Goal: Task Accomplishment & Management: Use online tool/utility

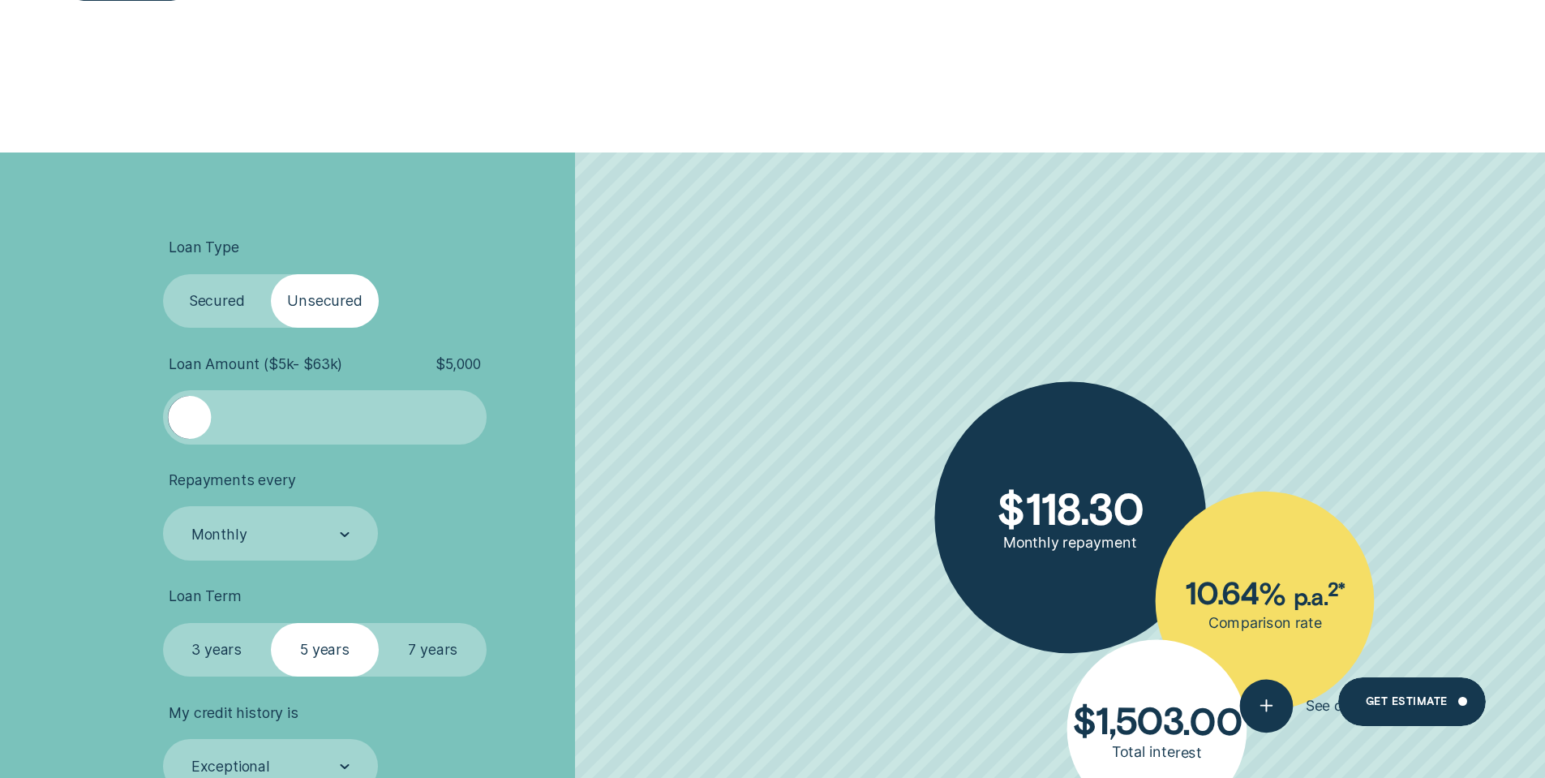
scroll to position [487, 0]
click at [268, 412] on div at bounding box center [325, 417] width 270 height 43
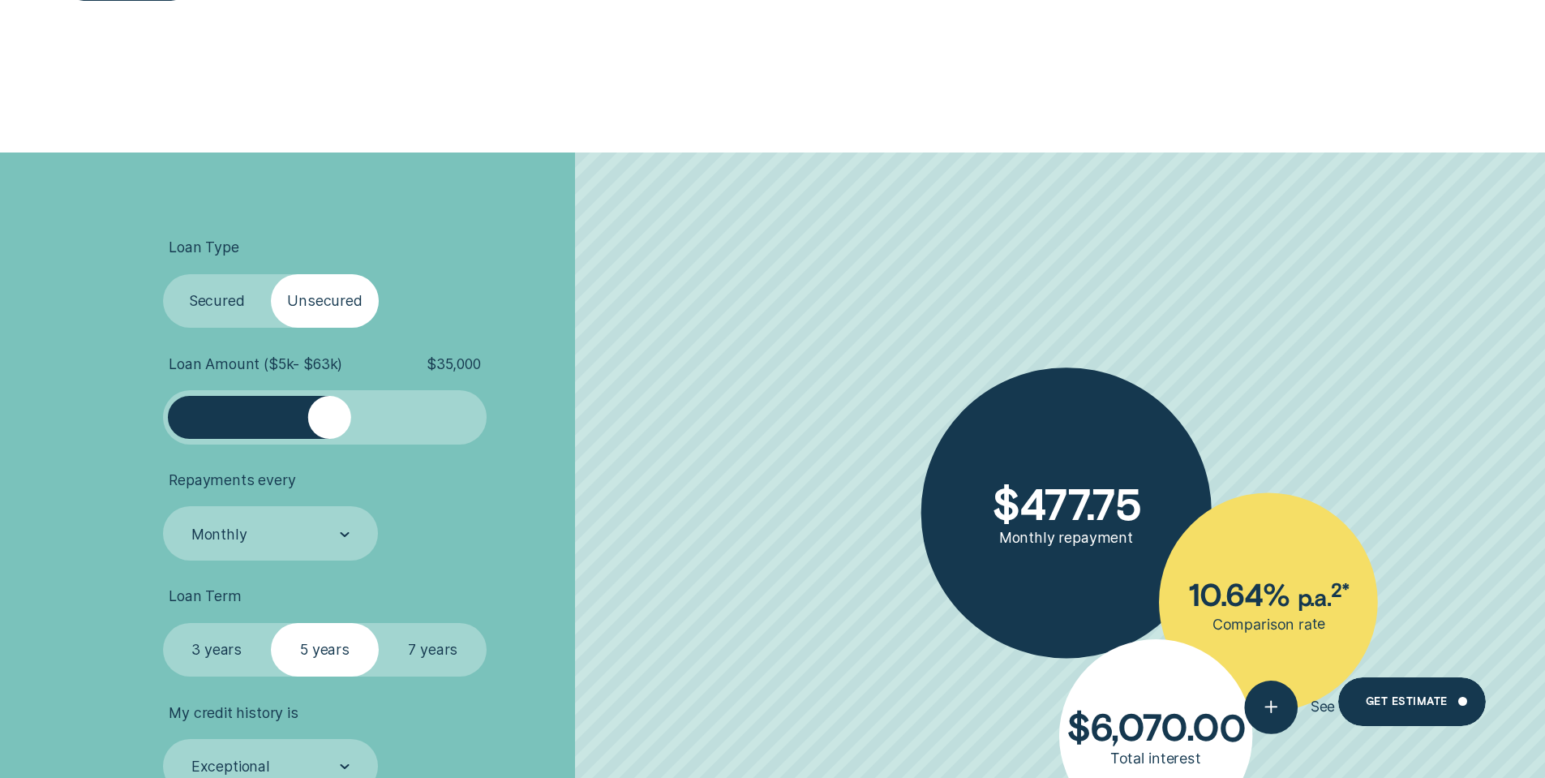
drag, startPoint x: 269, startPoint y: 418, endPoint x: 329, endPoint y: 423, distance: 60.2
click at [329, 423] on div at bounding box center [329, 417] width 43 height 43
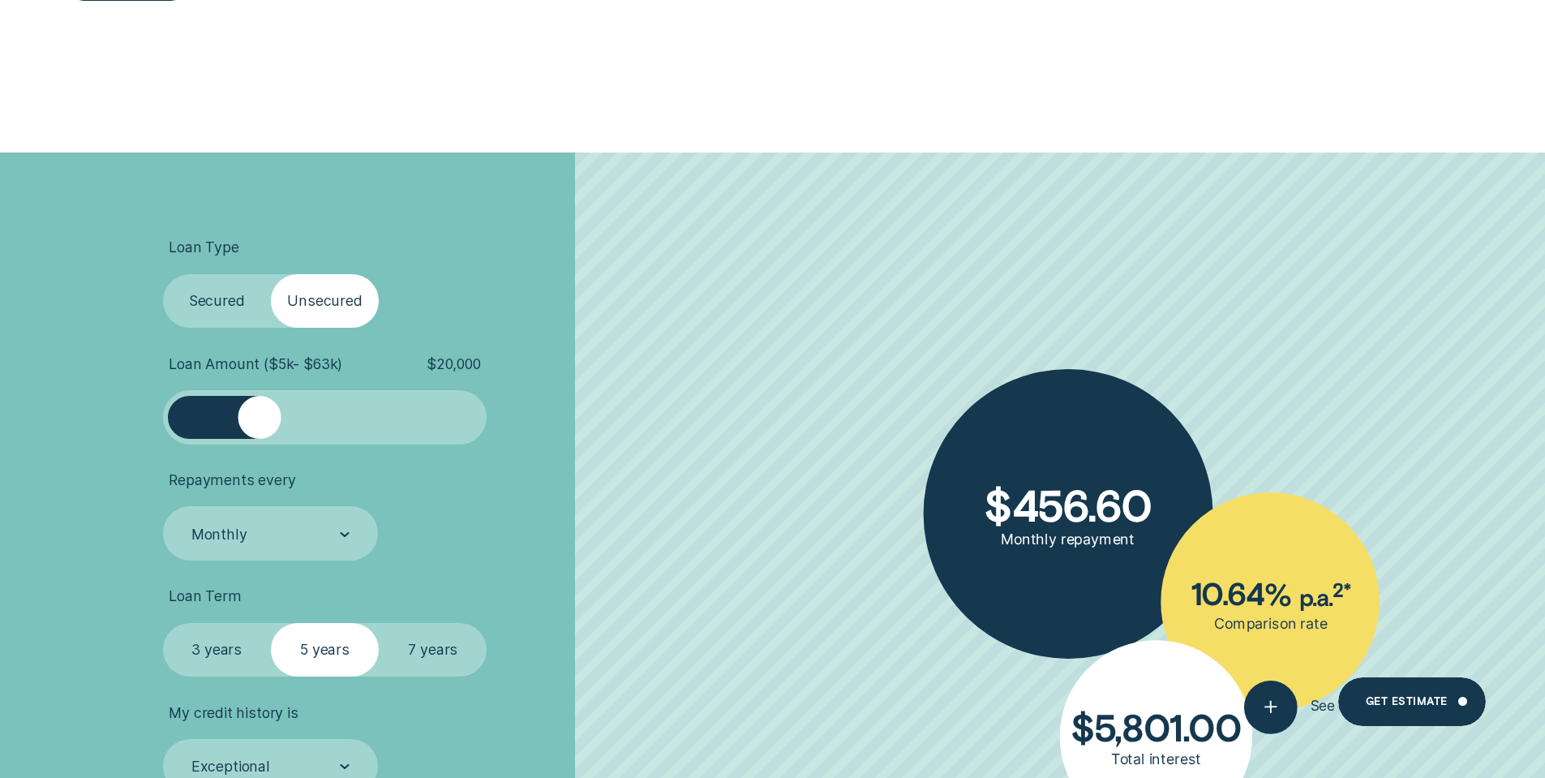
drag, startPoint x: 331, startPoint y: 424, endPoint x: 260, endPoint y: 425, distance: 70.6
click at [260, 425] on div at bounding box center [259, 417] width 43 height 43
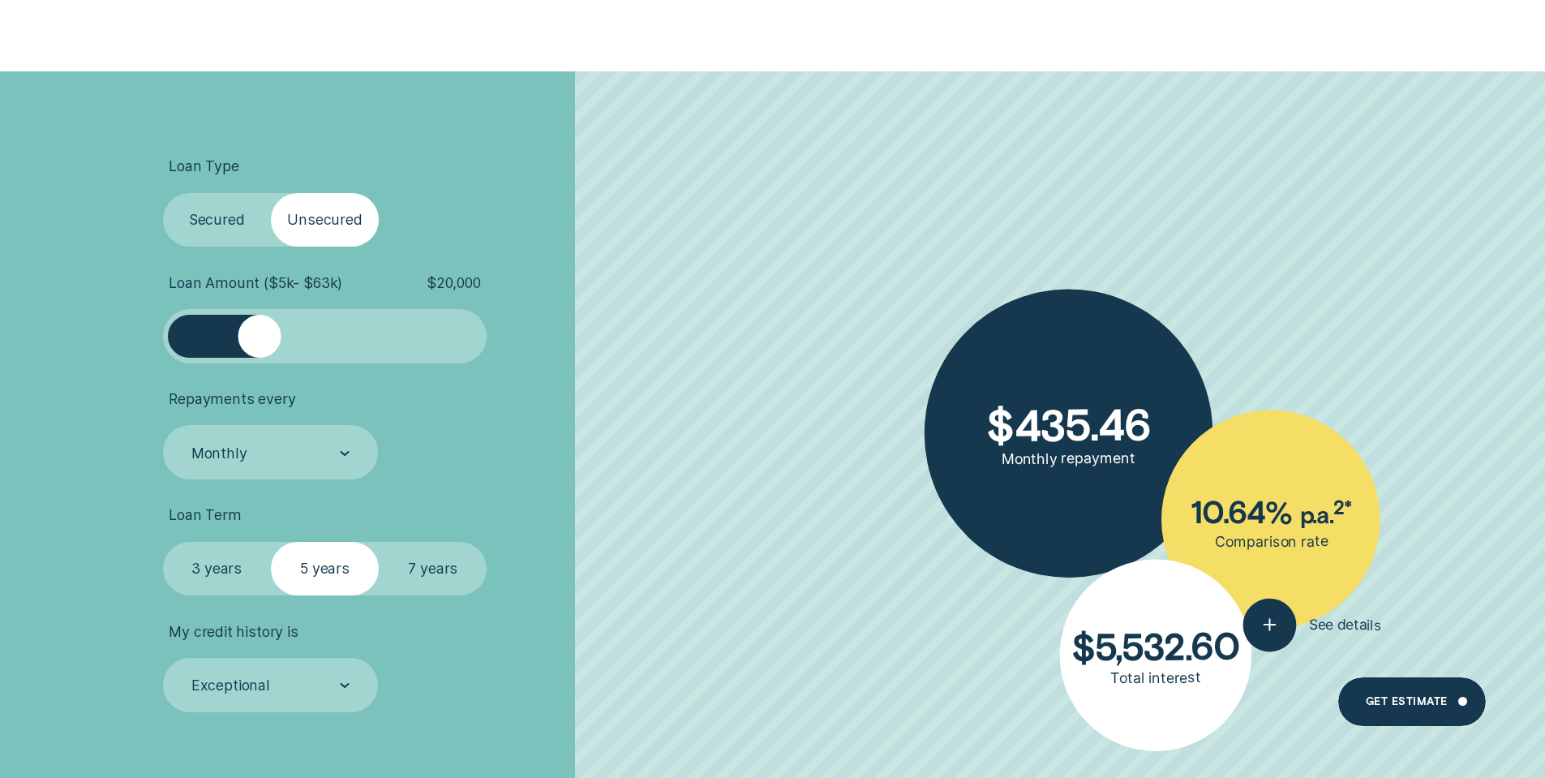
click at [419, 563] on label "7 years" at bounding box center [433, 569] width 108 height 54
click at [379, 542] on input "7 years" at bounding box center [379, 542] width 0 height 0
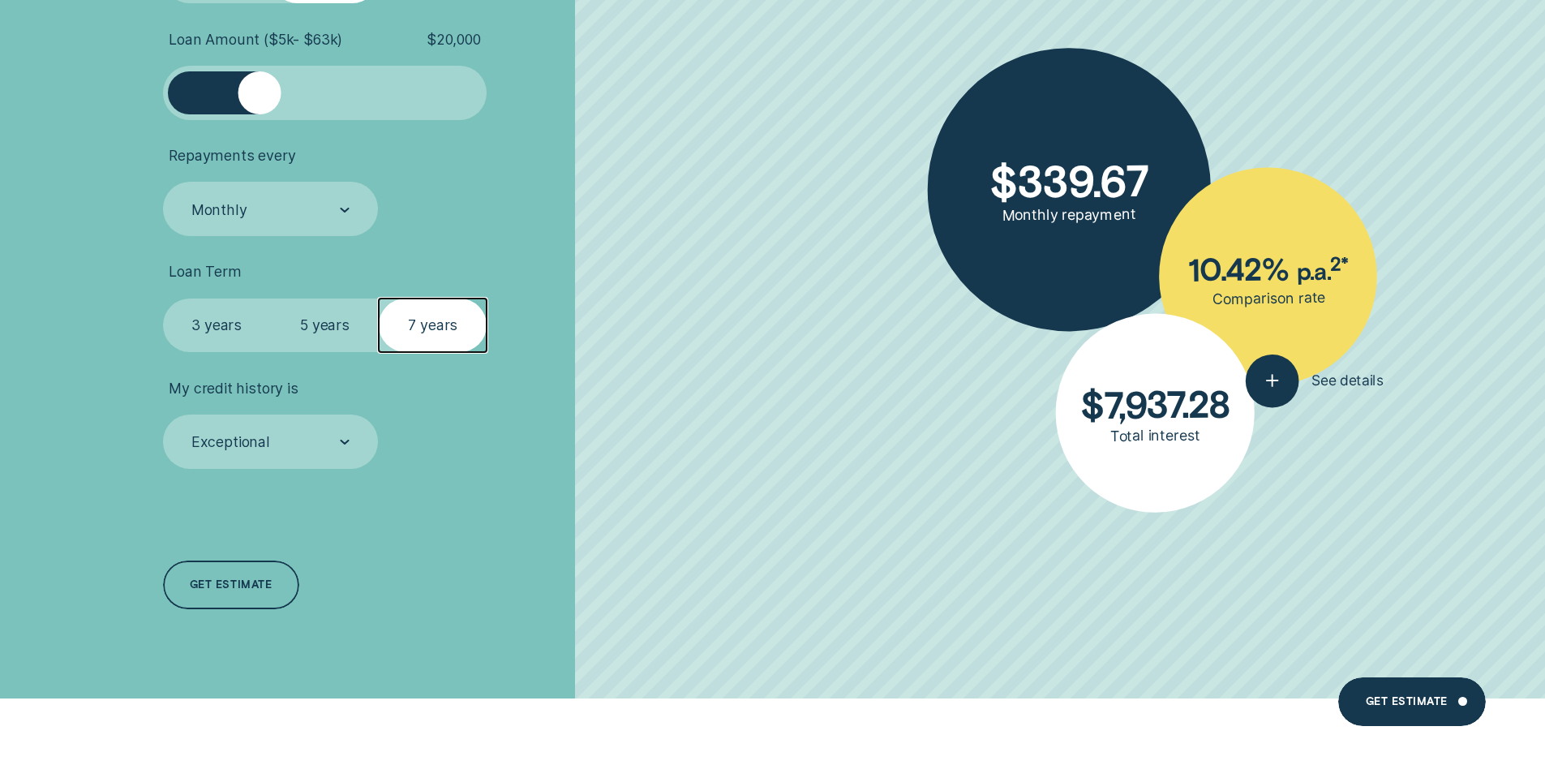
scroll to position [892, 0]
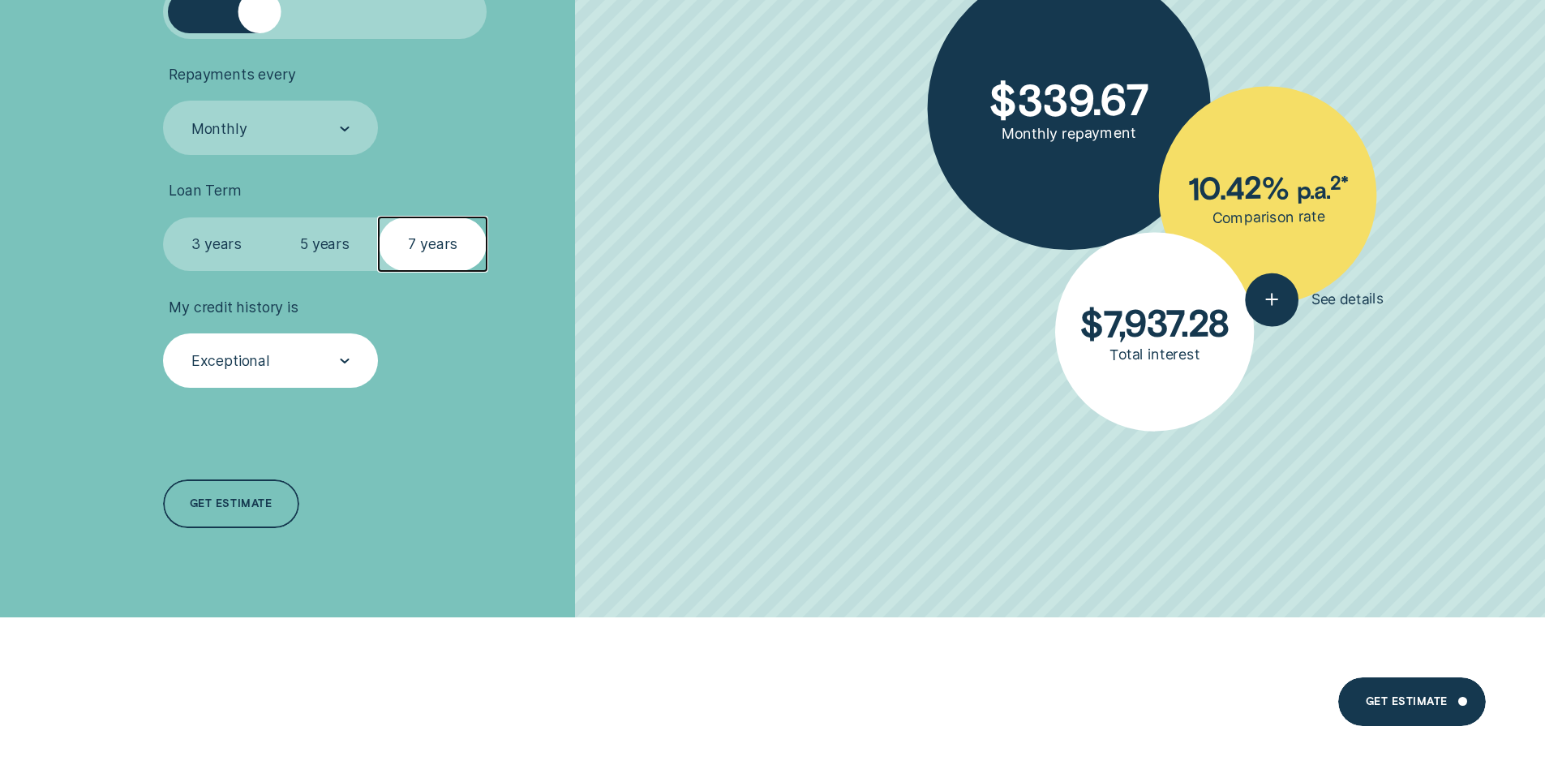
drag, startPoint x: 336, startPoint y: 359, endPoint x: 330, endPoint y: 367, distance: 9.9
click at [336, 359] on div "Exceptional" at bounding box center [270, 361] width 160 height 20
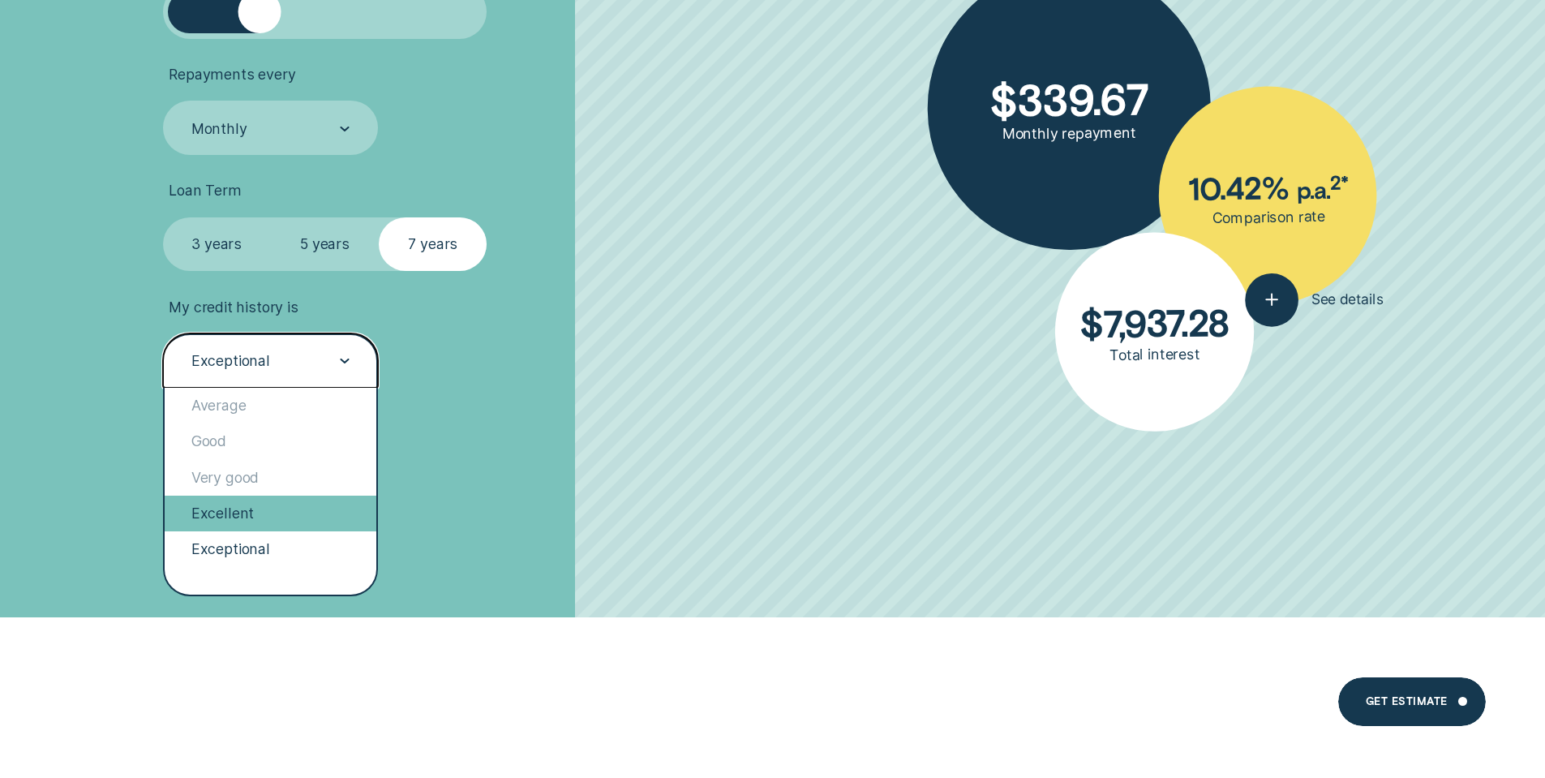
click at [260, 516] on div "Excellent" at bounding box center [271, 514] width 213 height 36
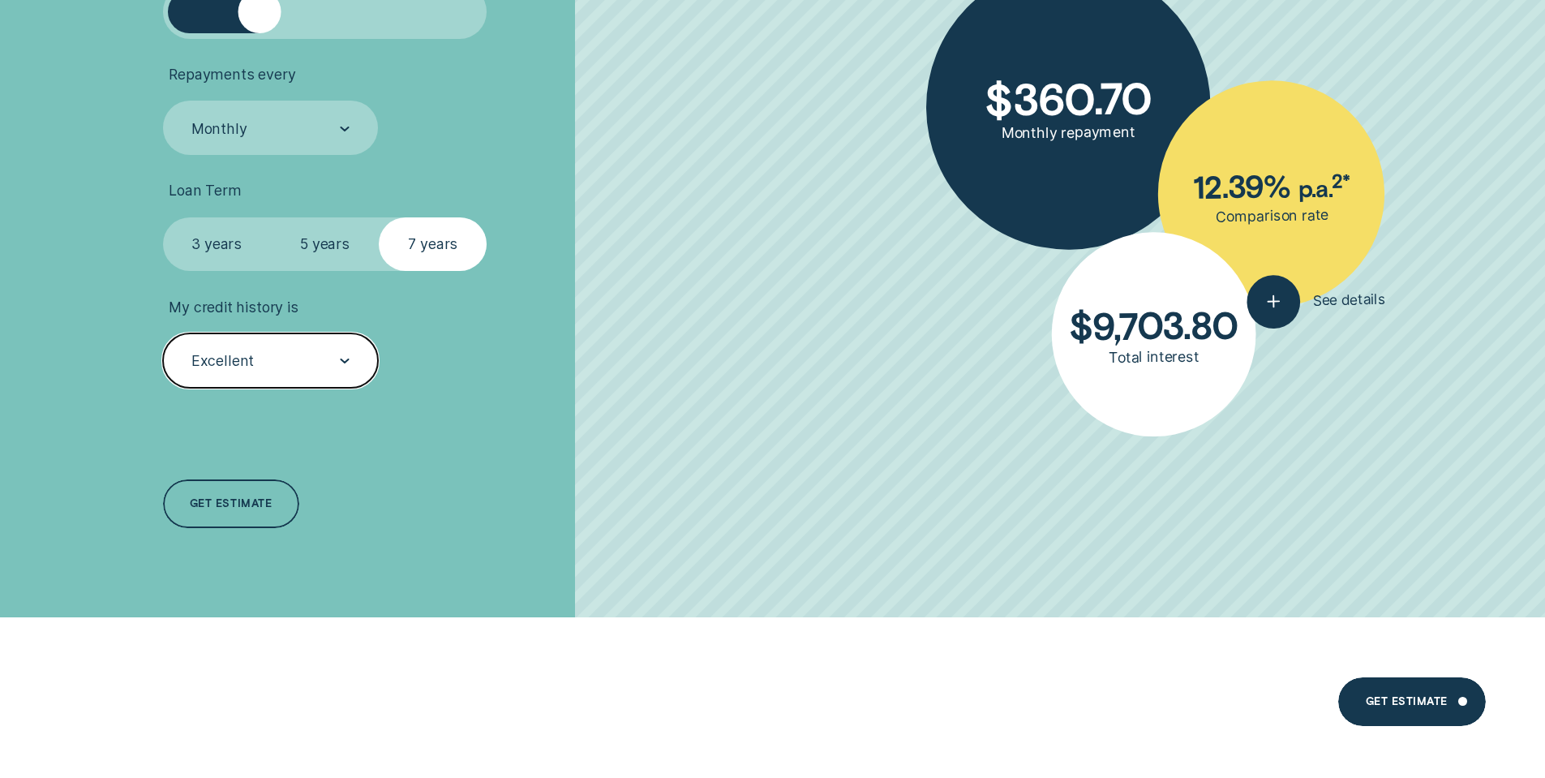
click at [342, 365] on div at bounding box center [345, 361] width 10 height 53
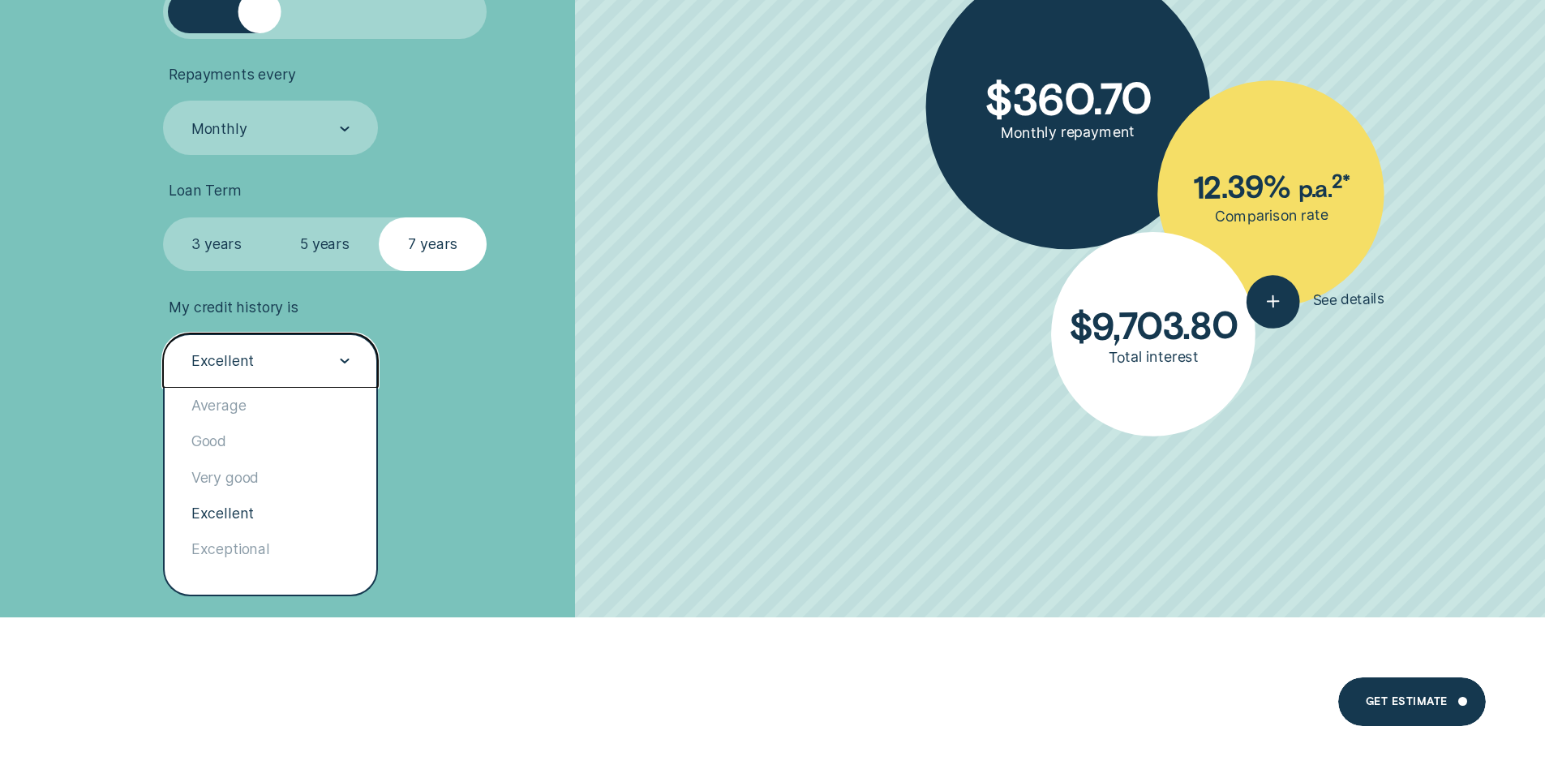
click at [553, 476] on div "Loan Type Select Loan Type Secured Unsecured Loan Amount ( $5k - $63k ) $ 20,00…" at bounding box center [411, 182] width 516 height 870
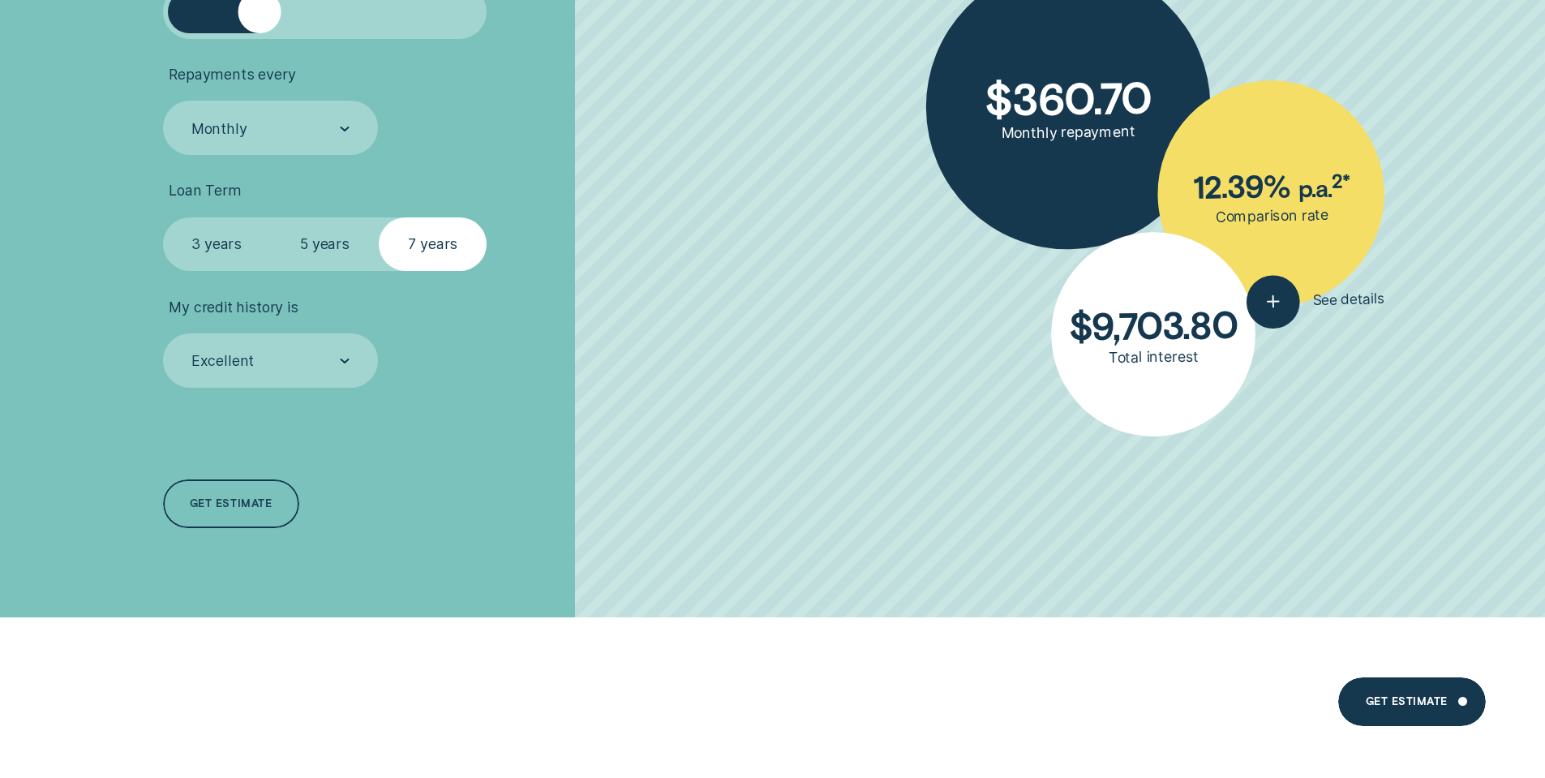
scroll to position [649, 0]
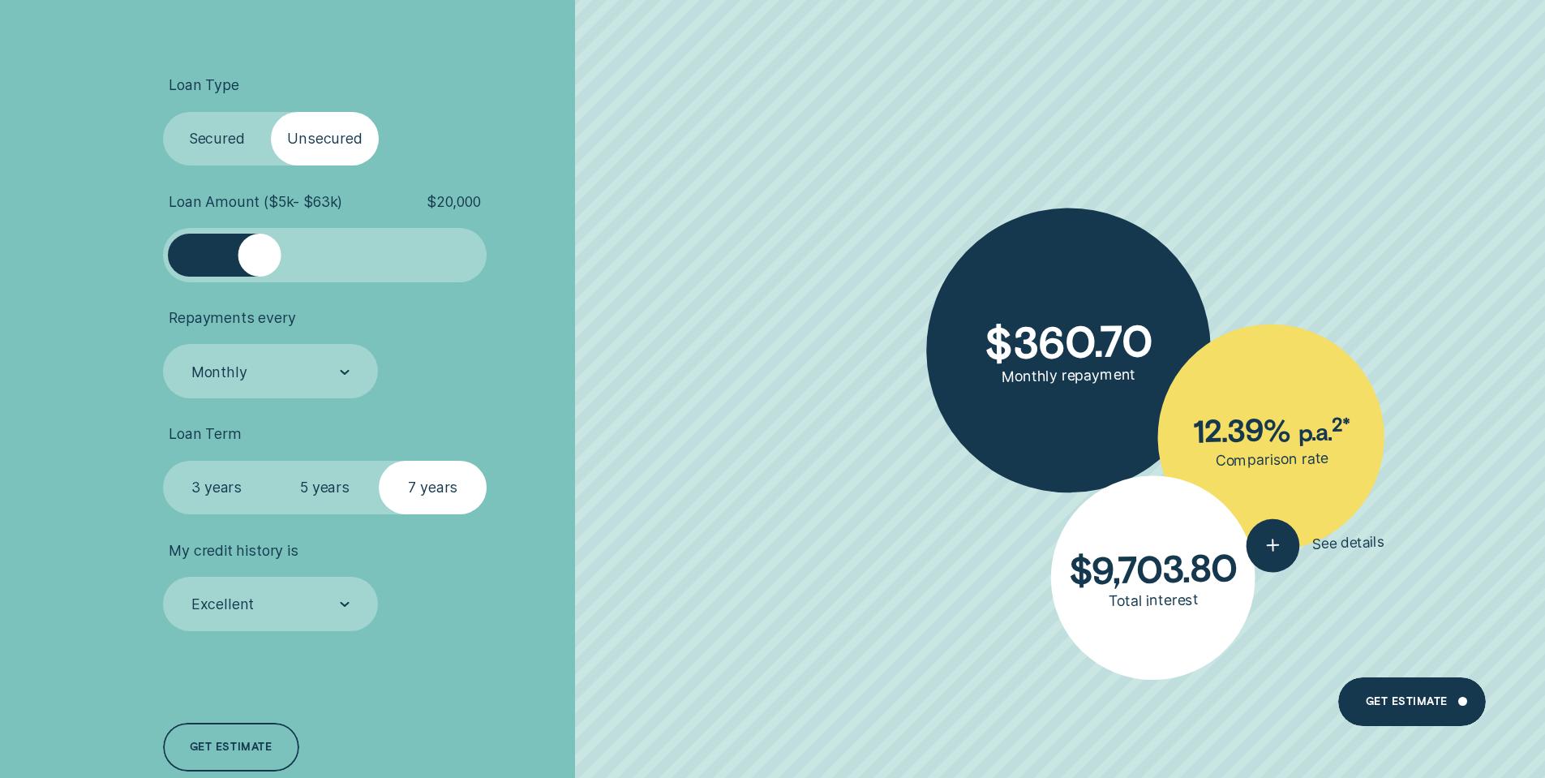
drag, startPoint x: 14, startPoint y: 595, endPoint x: 49, endPoint y: 621, distance: 44.1
click at [15, 595] on div "Loan Type Select Loan Type Secured Unsecured Loan Amount ( $5k - $63k ) $ 20,00…" at bounding box center [772, 425] width 1545 height 870
click at [254, 751] on div "Get estimate" at bounding box center [231, 749] width 82 height 10
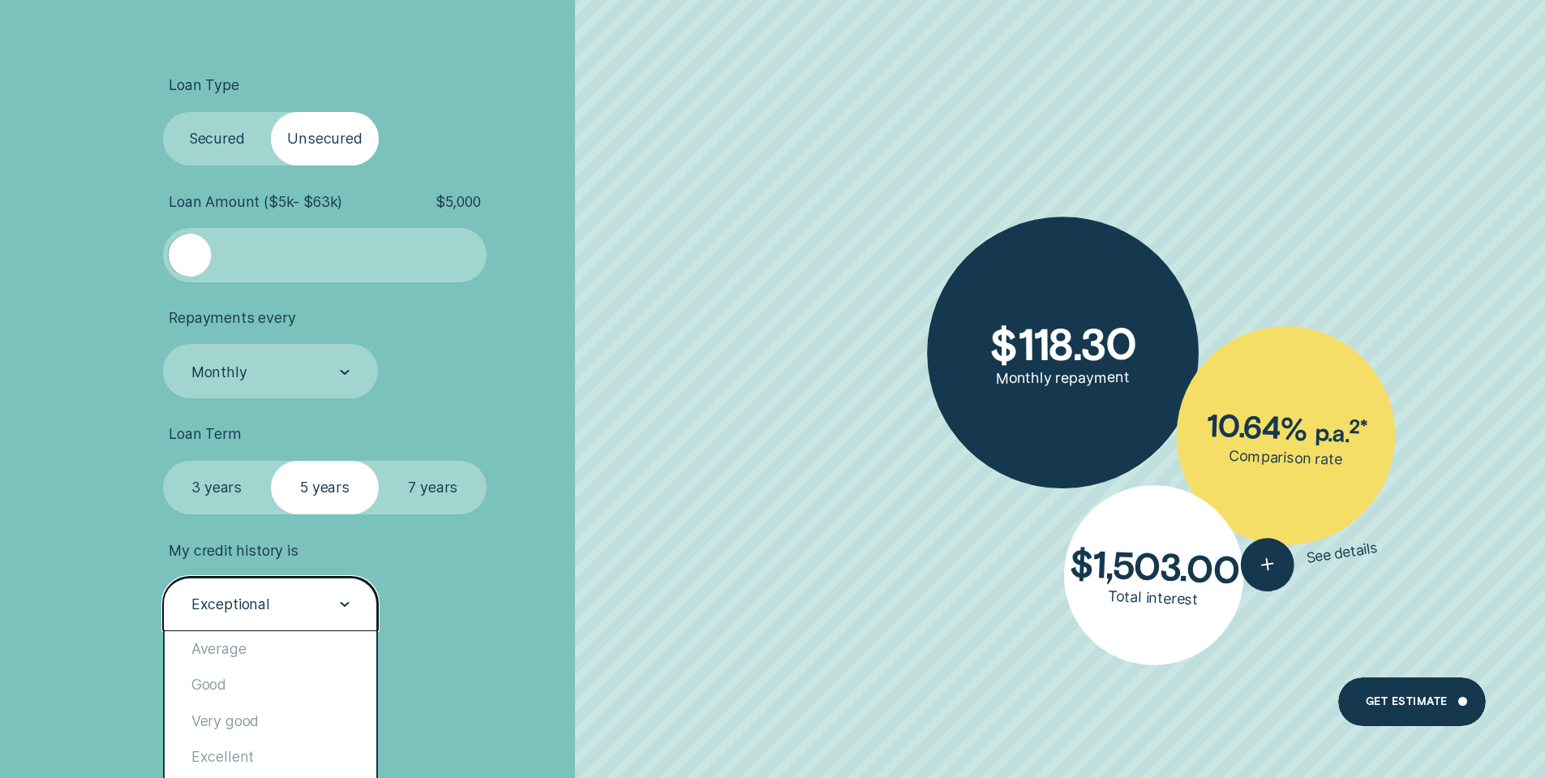
click at [347, 604] on icon at bounding box center [344, 604] width 7 height 3
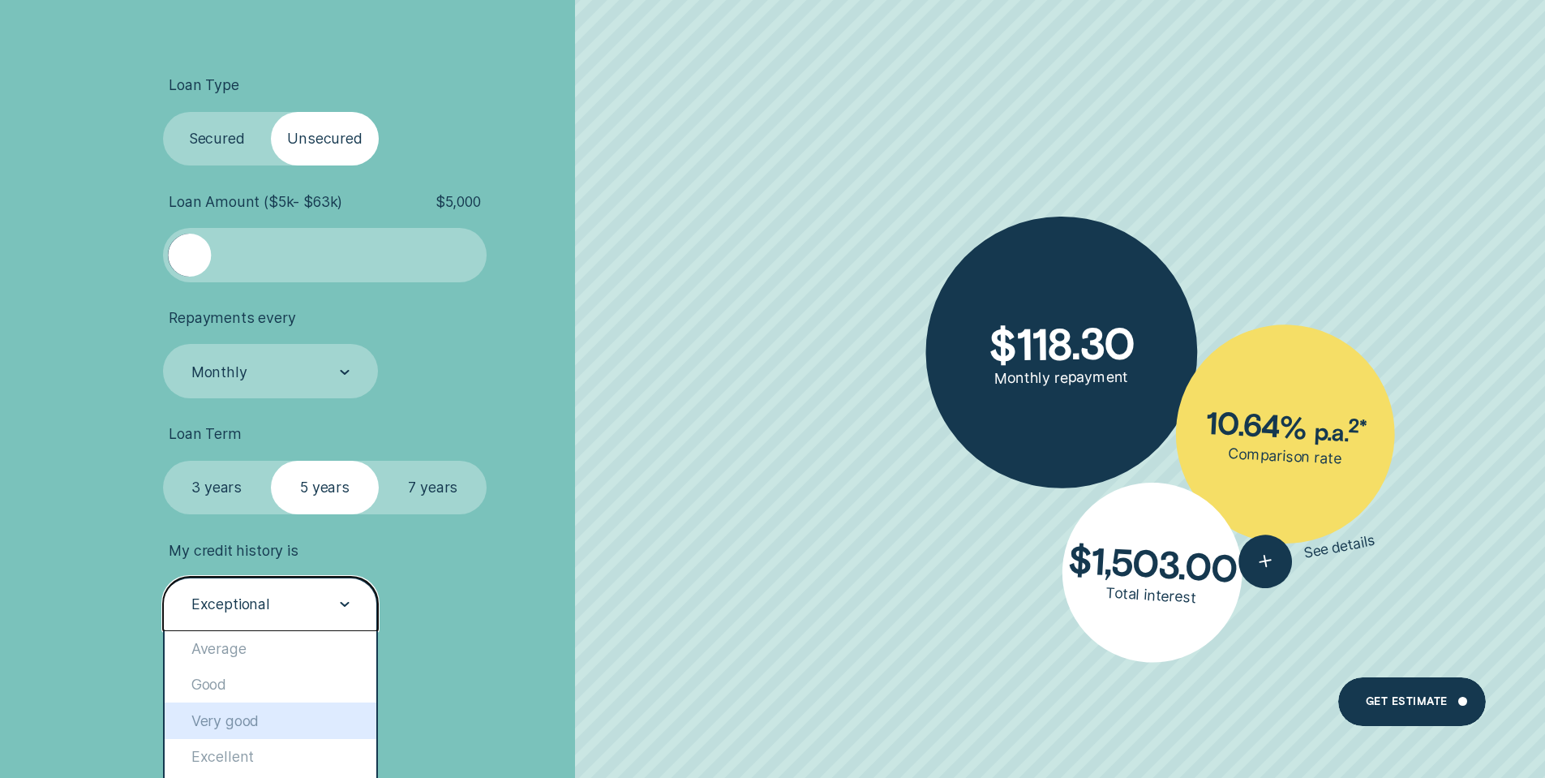
click at [253, 715] on div "Very good" at bounding box center [271, 721] width 213 height 36
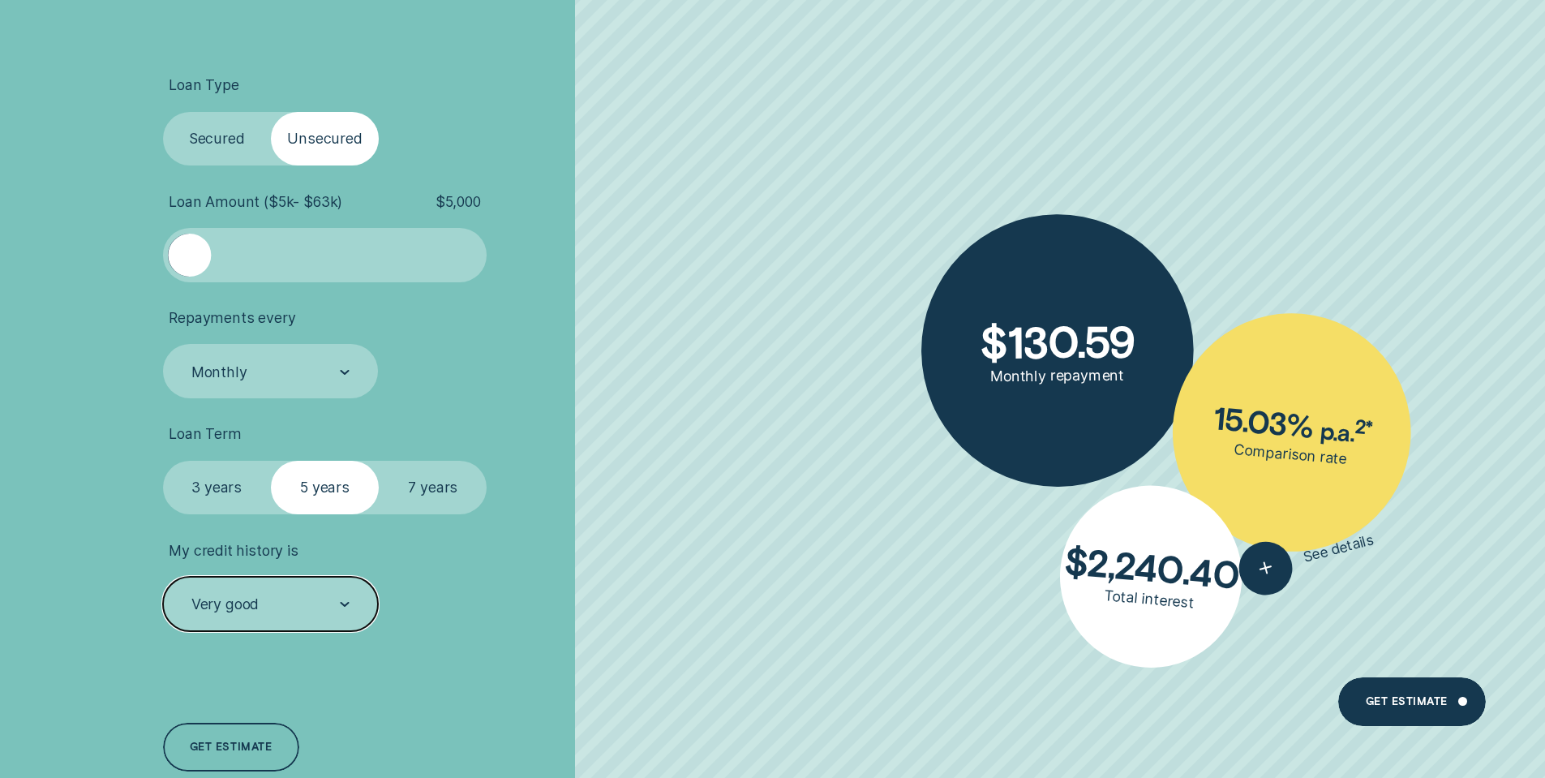
click at [425, 492] on label "7 years" at bounding box center [433, 488] width 108 height 54
click at [379, 461] on input "7 years" at bounding box center [379, 461] width 0 height 0
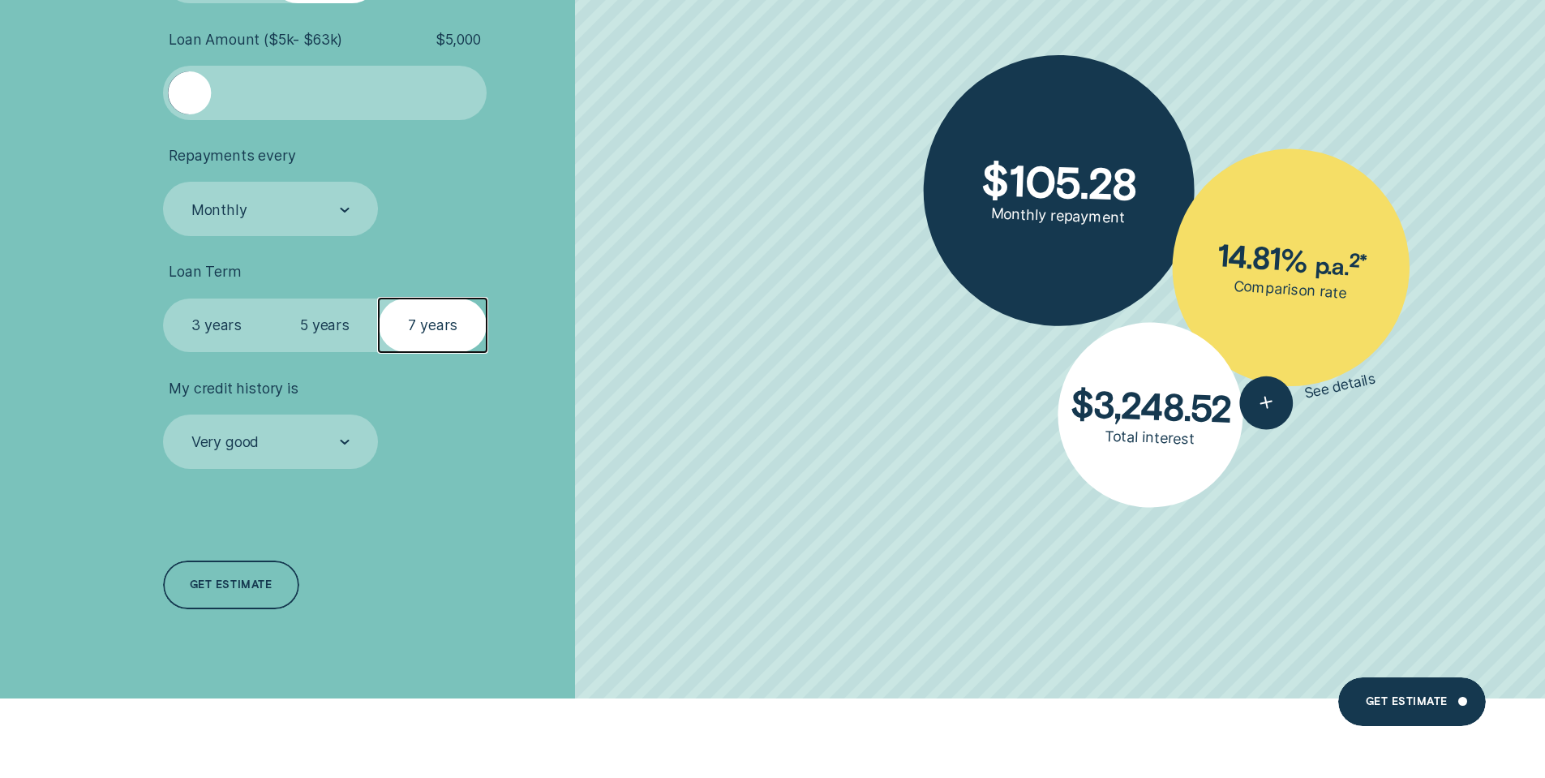
scroll to position [730, 0]
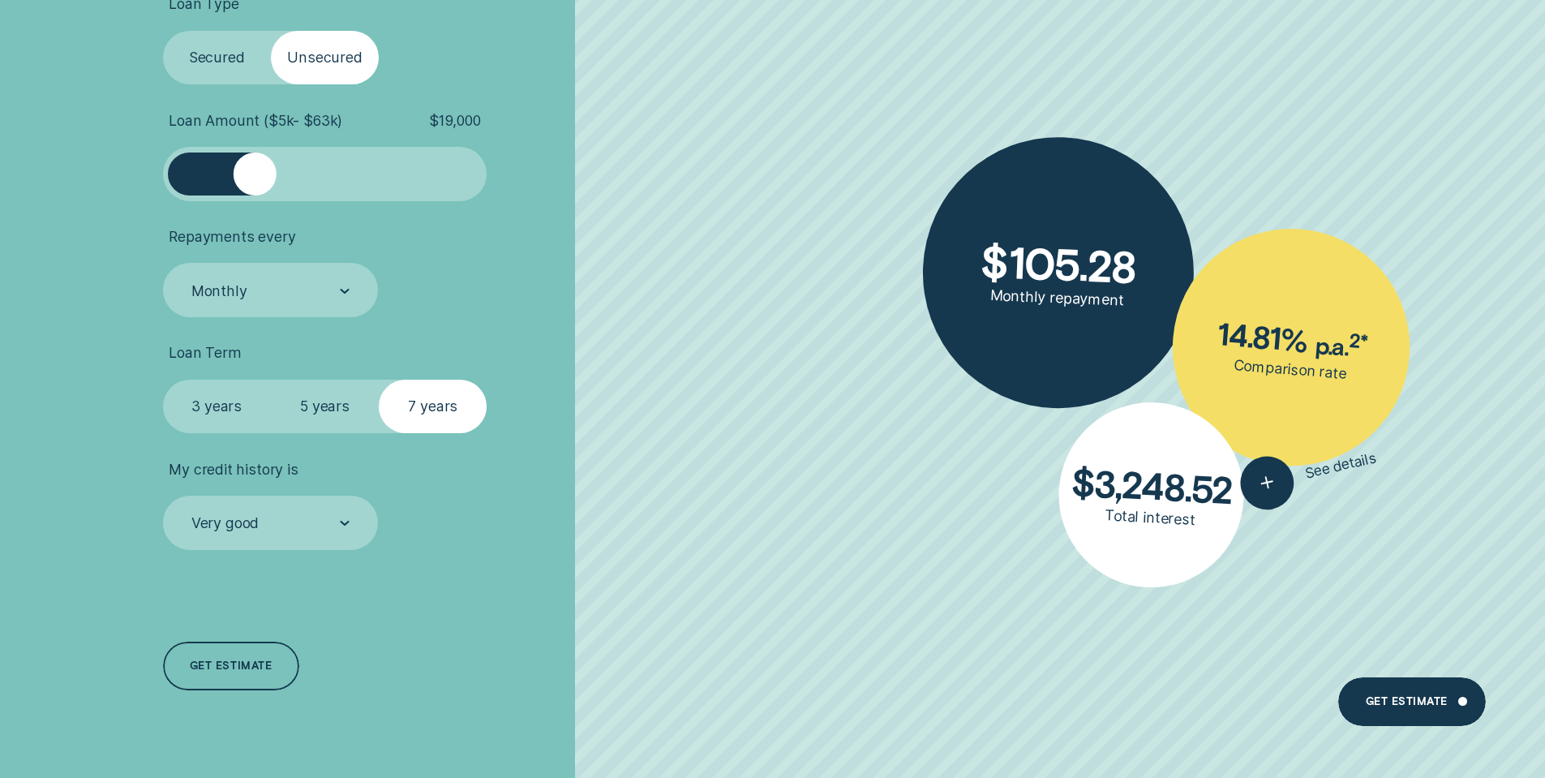
drag, startPoint x: 191, startPoint y: 186, endPoint x: 257, endPoint y: 199, distance: 67.0
click at [257, 199] on div at bounding box center [325, 174] width 325 height 54
